Goal: Task Accomplishment & Management: Manage account settings

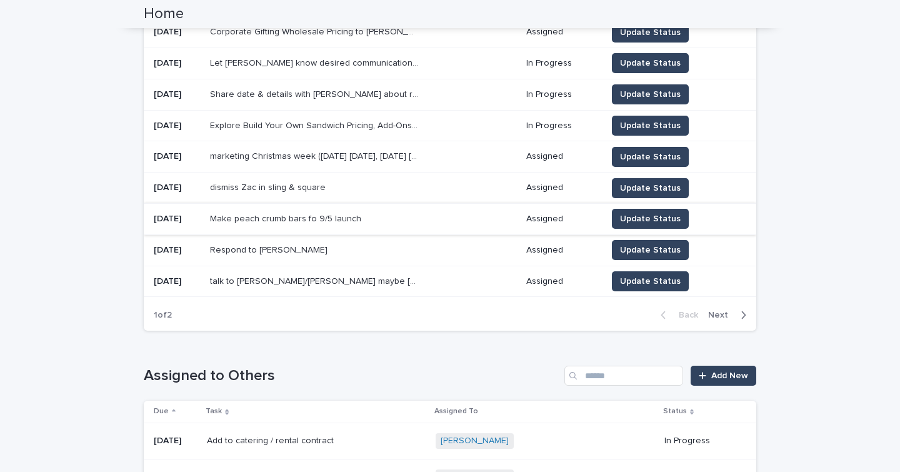
scroll to position [253, 0]
click at [714, 310] on span "Next" at bounding box center [722, 314] width 28 height 9
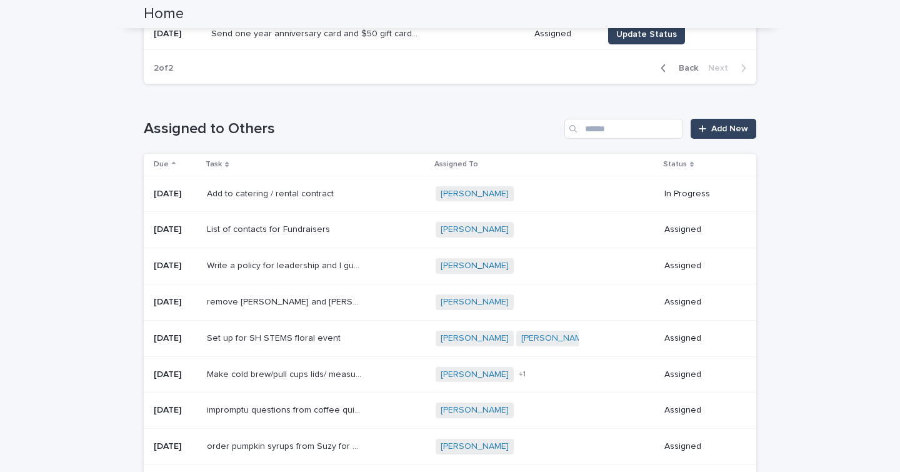
scroll to position [376, 0]
click at [333, 225] on p "List of contacts for Fundraisers" at bounding box center [270, 227] width 126 height 13
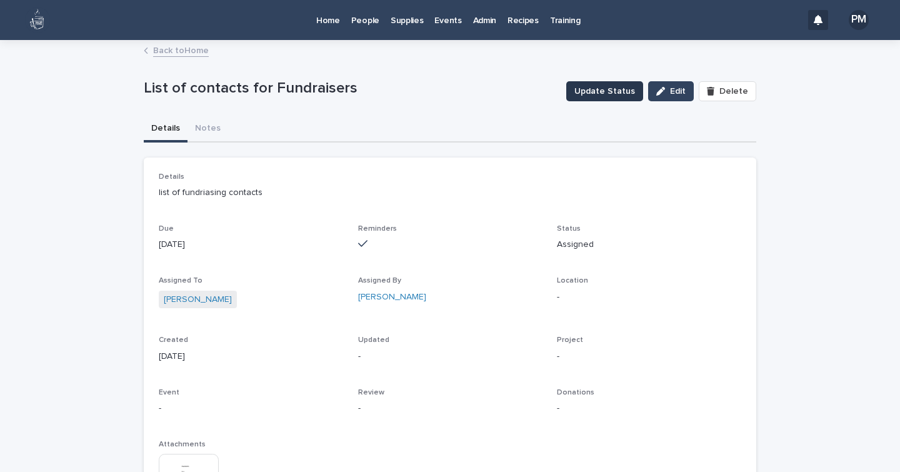
click at [630, 93] on span "Update Status" at bounding box center [605, 91] width 61 height 13
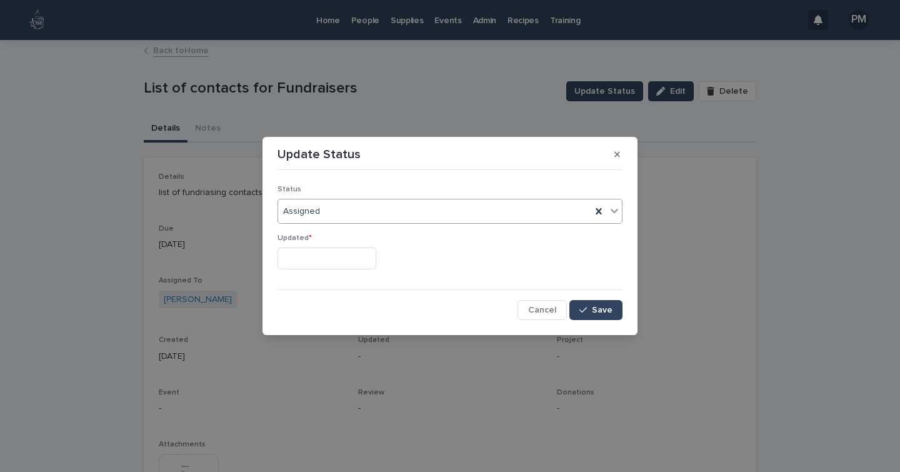
click at [403, 216] on div "Assigned" at bounding box center [434, 211] width 313 height 21
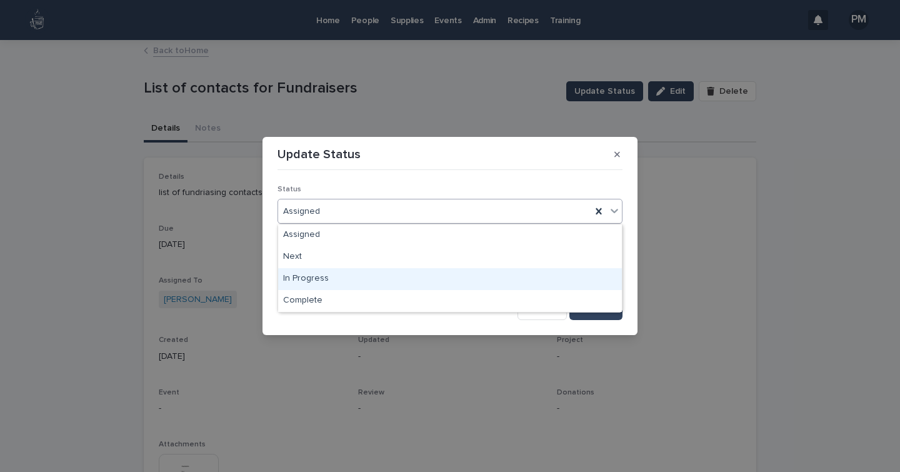
click at [336, 281] on div "In Progress" at bounding box center [450, 279] width 344 height 22
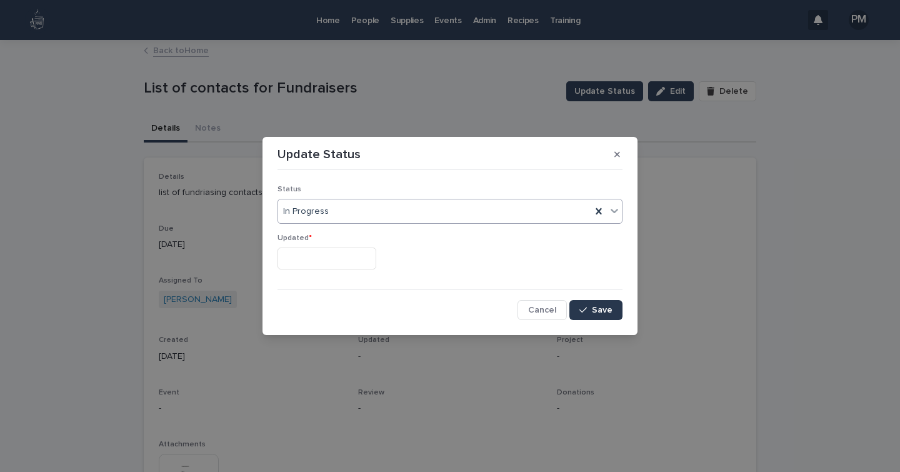
click at [604, 311] on span "Save" at bounding box center [602, 310] width 21 height 9
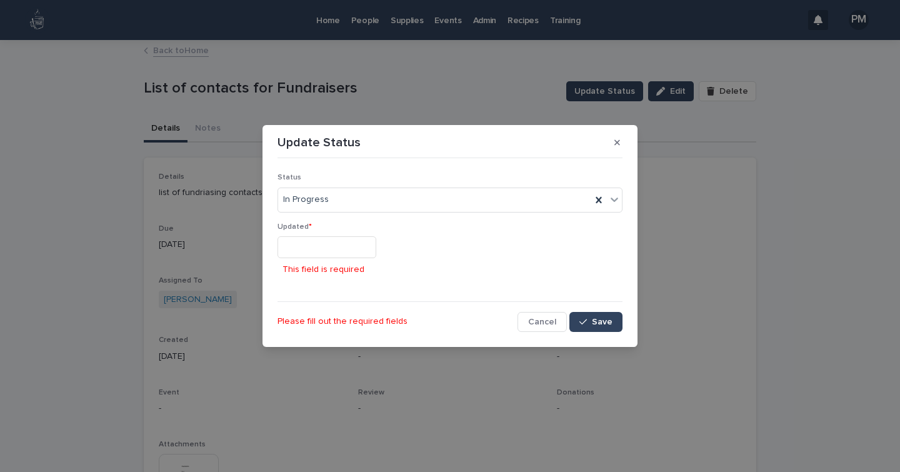
click at [307, 243] on input "text" at bounding box center [327, 247] width 99 height 22
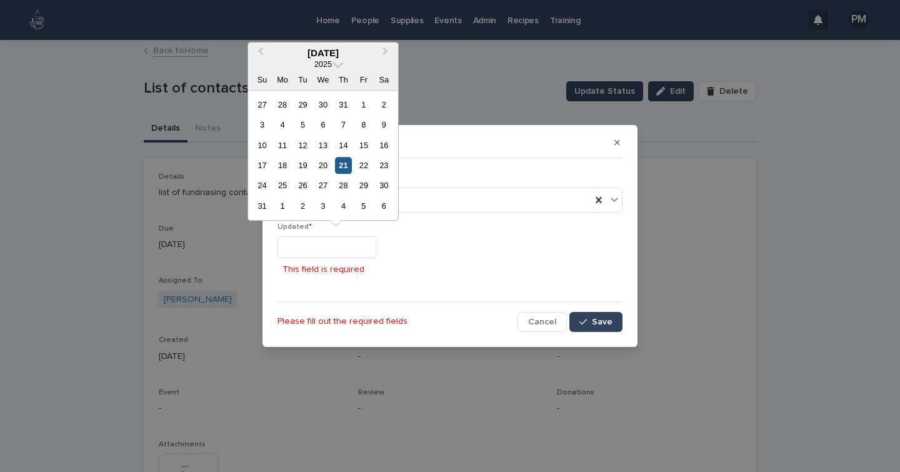
click at [346, 168] on div "21" at bounding box center [343, 165] width 17 height 17
type input "**********"
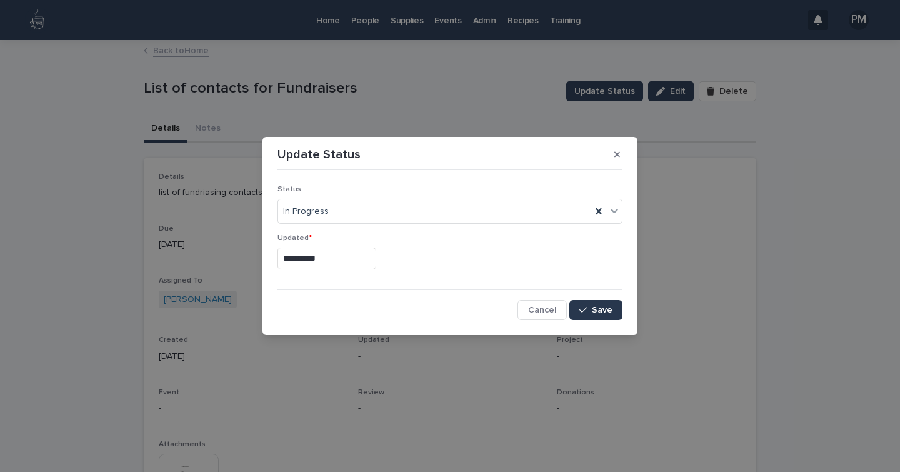
click at [603, 309] on span "Save" at bounding box center [602, 310] width 21 height 9
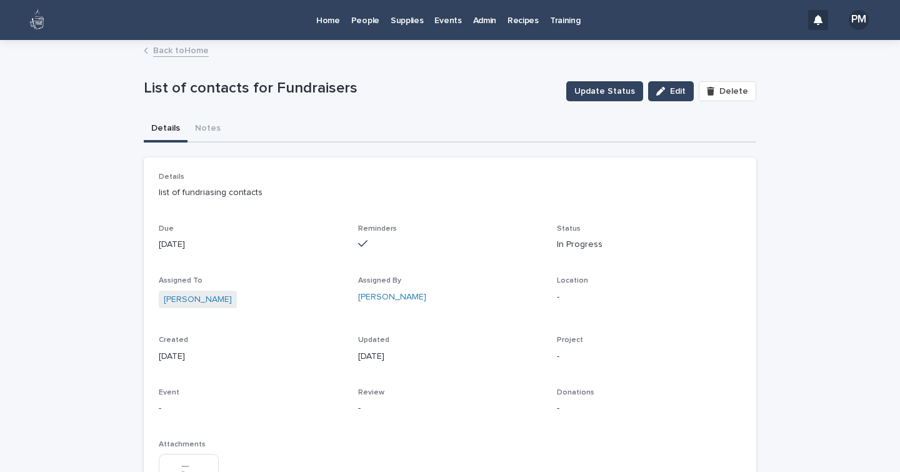
click at [335, 22] on p "Home" at bounding box center [328, 13] width 24 height 26
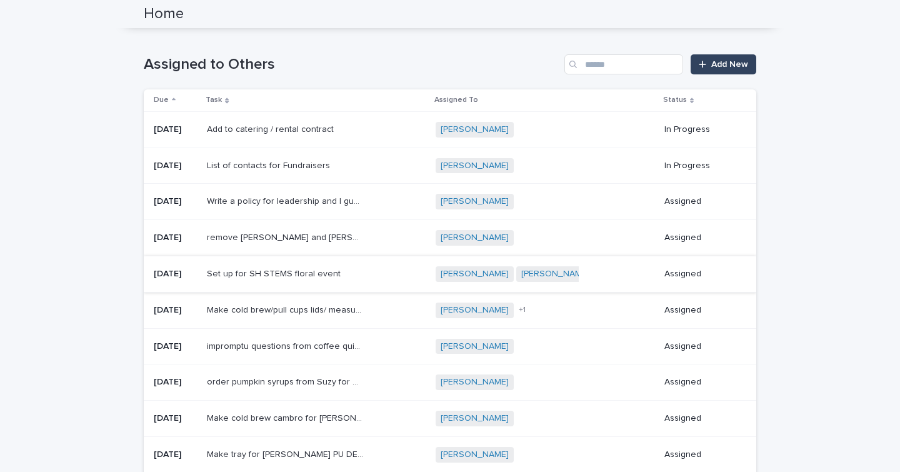
scroll to position [564, 0]
click at [331, 339] on p "impromptu questions from coffee quiz to make sure they really know the informat…" at bounding box center [286, 345] width 159 height 13
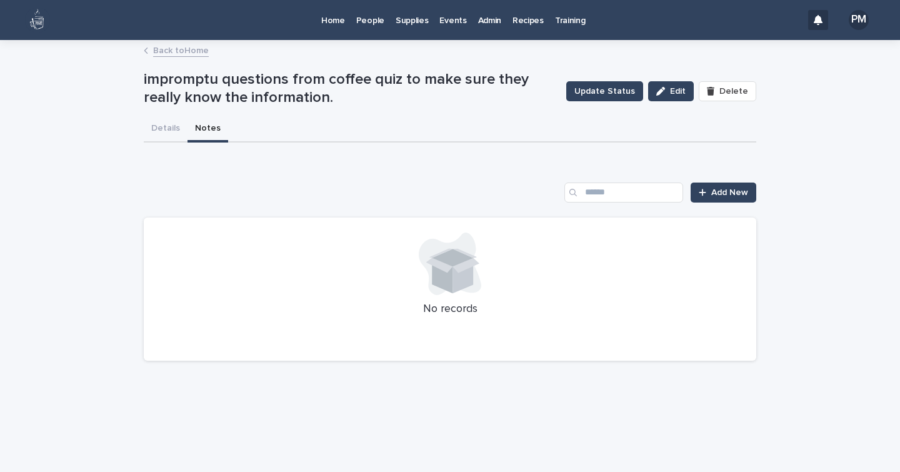
click at [203, 128] on button "Notes" at bounding box center [208, 129] width 41 height 26
click at [715, 195] on span "Add New" at bounding box center [729, 192] width 37 height 9
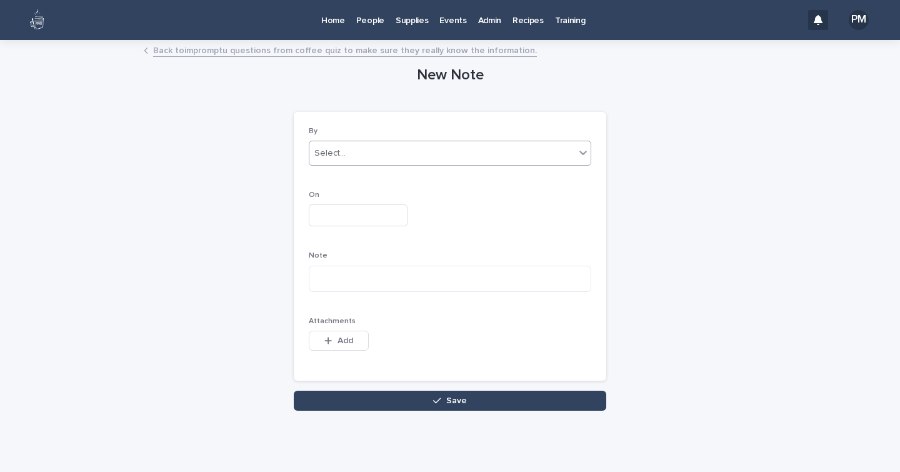
click at [391, 153] on div "Select..." at bounding box center [442, 153] width 266 height 21
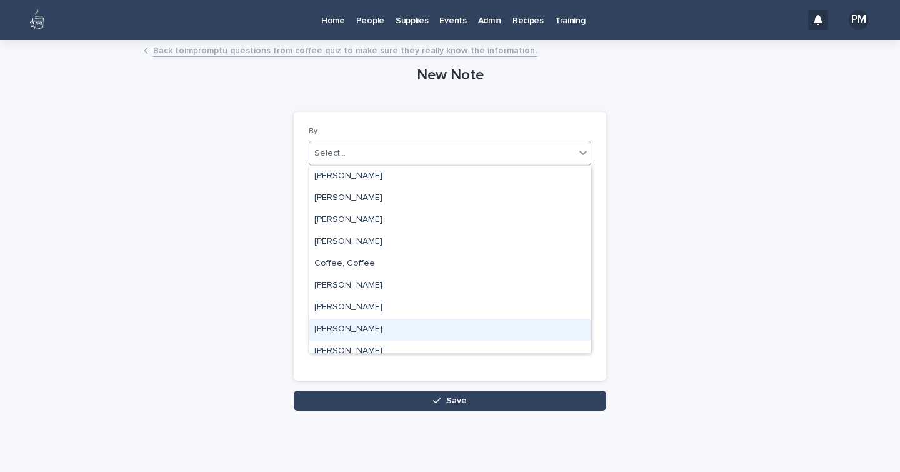
type input "*"
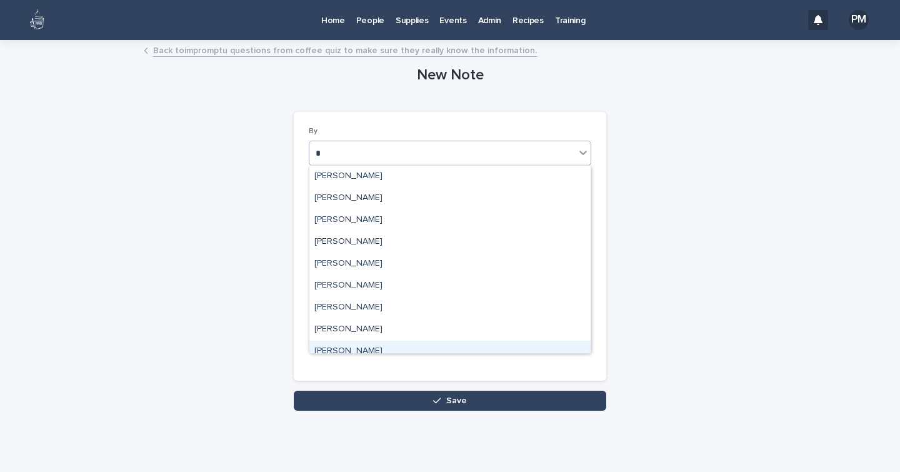
click at [346, 350] on div "[PERSON_NAME]" at bounding box center [449, 352] width 281 height 22
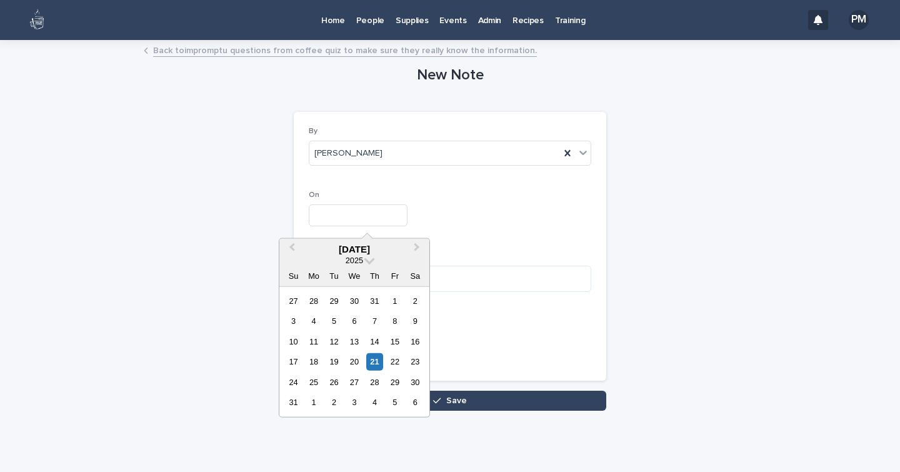
click at [316, 218] on input "text" at bounding box center [358, 215] width 99 height 22
click at [376, 356] on div "21" at bounding box center [374, 361] width 17 height 17
type input "**********"
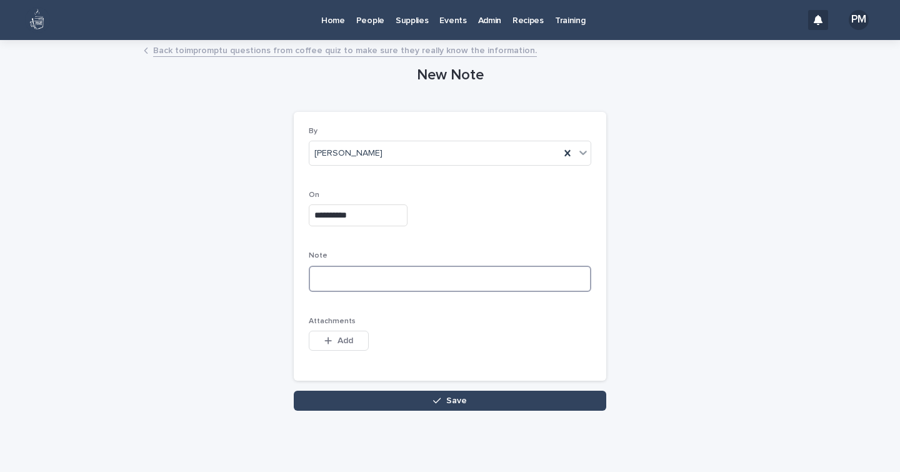
click at [346, 282] on textarea at bounding box center [450, 279] width 283 height 26
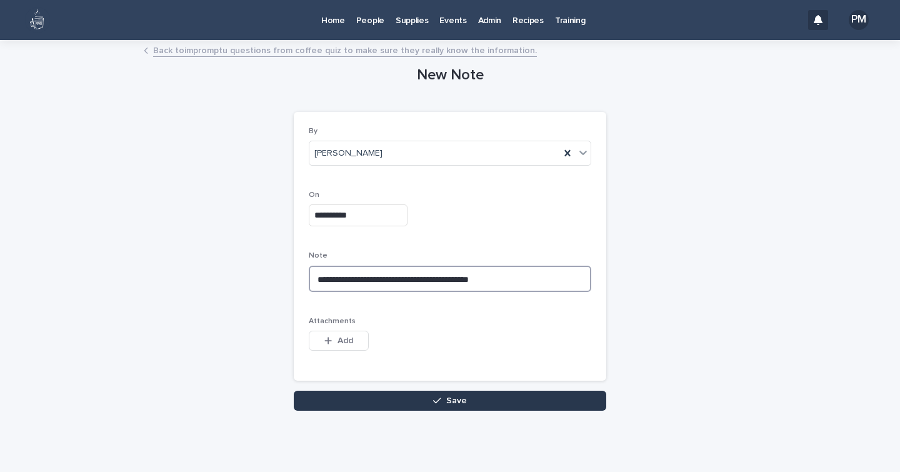
type textarea "**********"
click at [391, 403] on button "Save" at bounding box center [450, 401] width 313 height 20
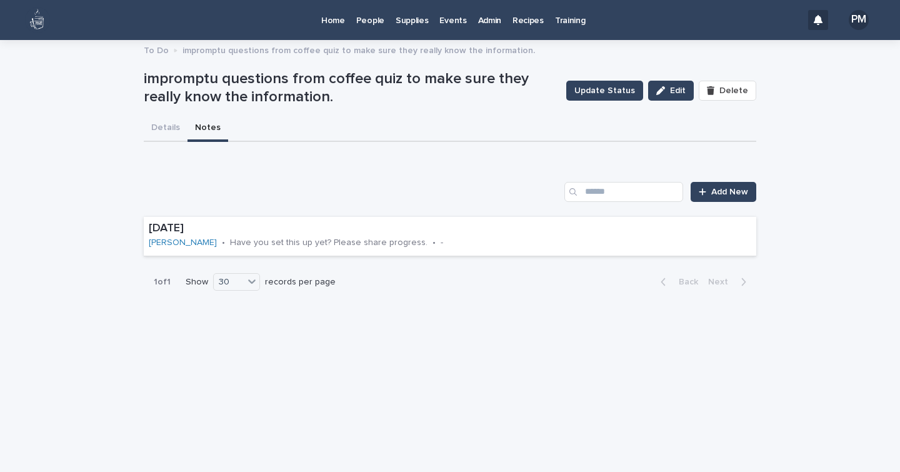
click at [341, 21] on p "Home" at bounding box center [333, 13] width 24 height 26
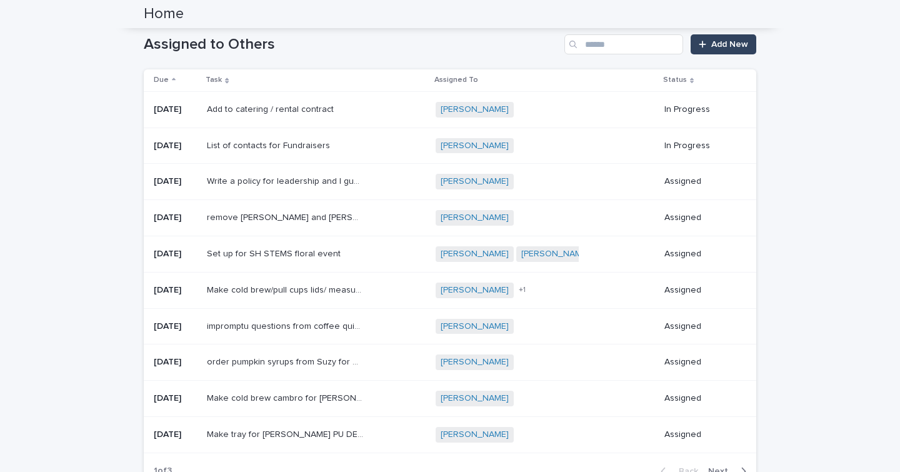
scroll to position [585, 0]
click at [334, 358] on p "order pumpkin syrups from Suzy for 9/2 launch" at bounding box center [286, 360] width 159 height 13
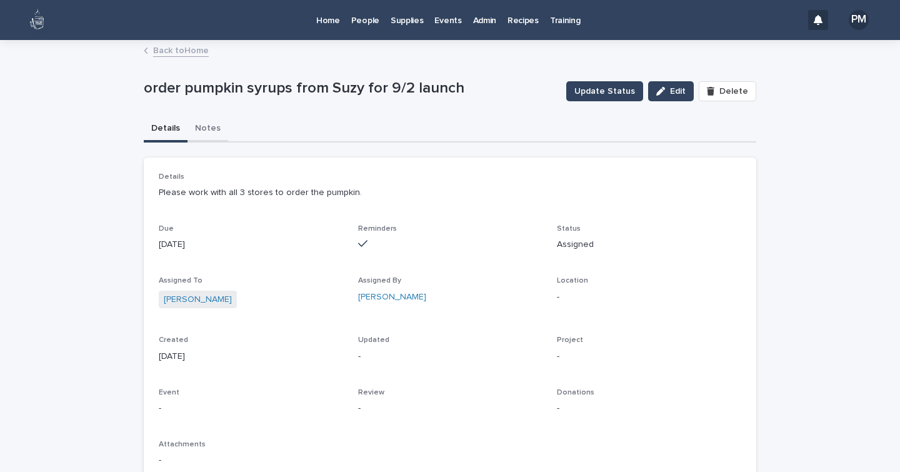
click at [199, 129] on button "Notes" at bounding box center [208, 129] width 41 height 26
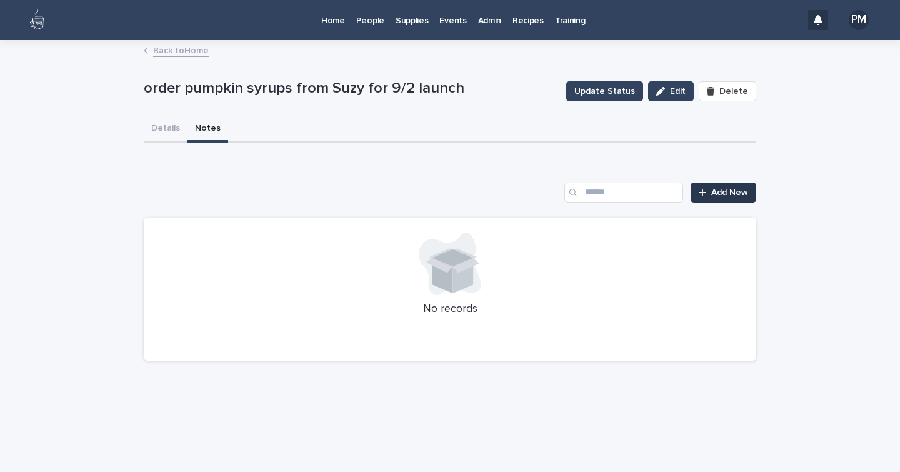
click at [718, 191] on span "Add New" at bounding box center [729, 192] width 37 height 9
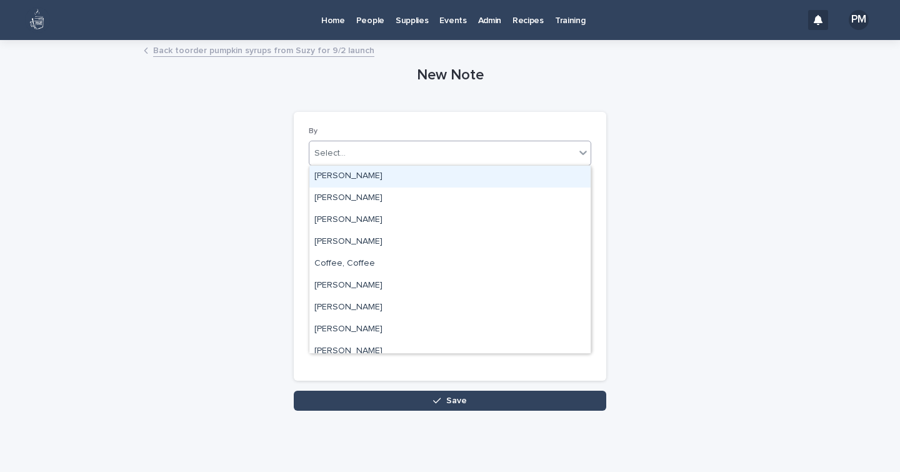
click at [363, 158] on div "Select..." at bounding box center [442, 153] width 266 height 21
type input "**"
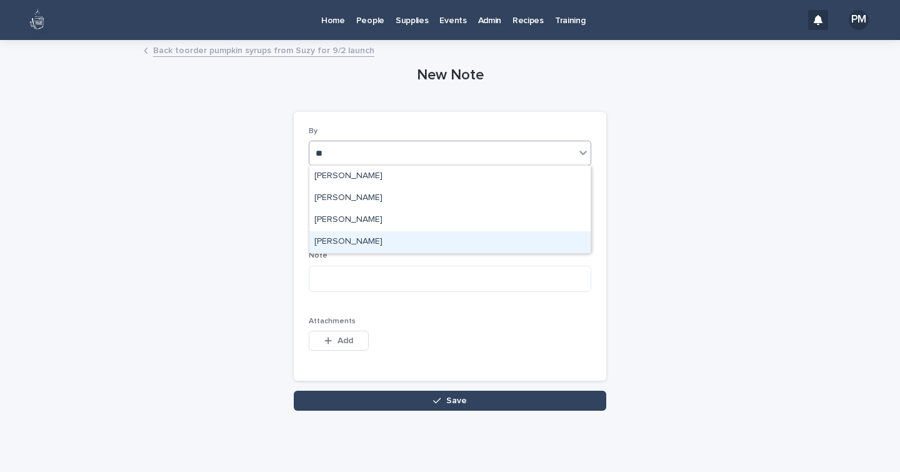
click at [368, 241] on div "[PERSON_NAME]" at bounding box center [449, 242] width 281 height 22
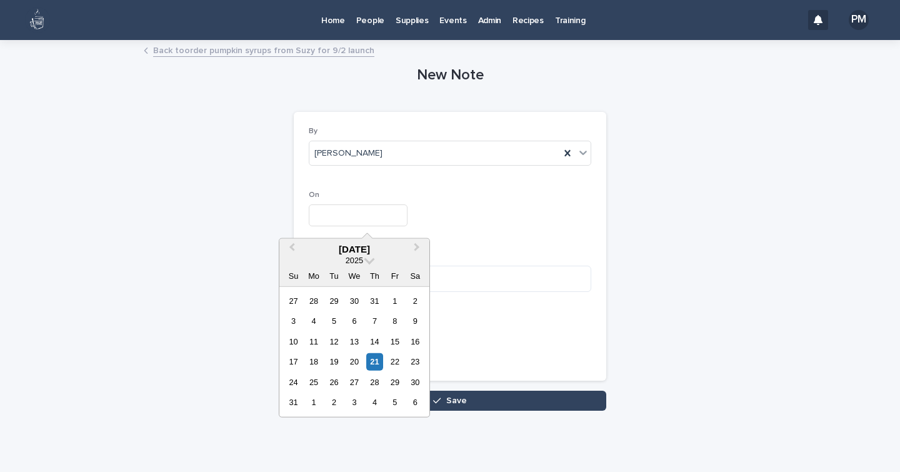
click at [337, 213] on input "text" at bounding box center [358, 215] width 99 height 22
click at [374, 361] on div "21" at bounding box center [374, 361] width 17 height 17
type input "**********"
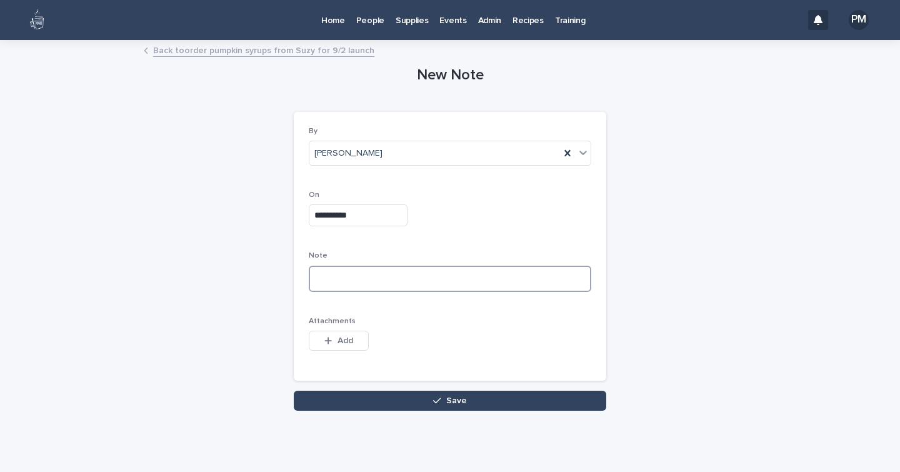
click at [336, 279] on textarea at bounding box center [450, 279] width 283 height 26
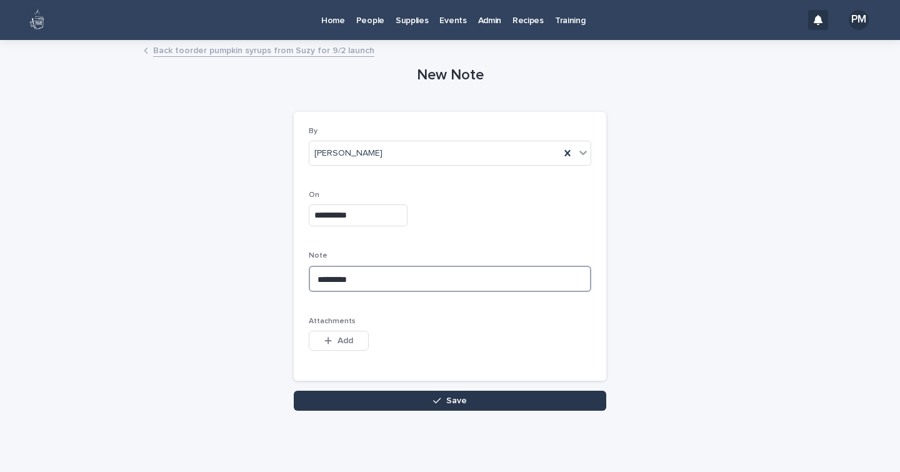
type textarea "*********"
click at [388, 406] on button "Save" at bounding box center [450, 401] width 313 height 20
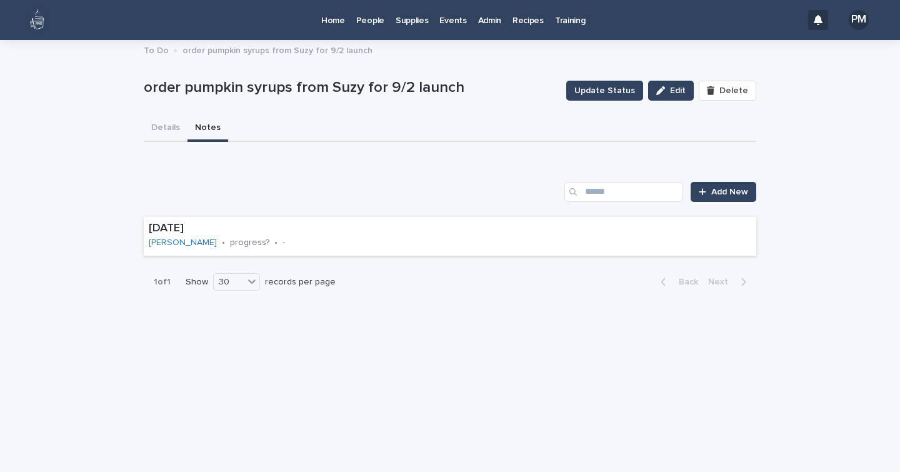
click at [333, 22] on p "Home" at bounding box center [333, 13] width 24 height 26
